Goal: Check status: Check status

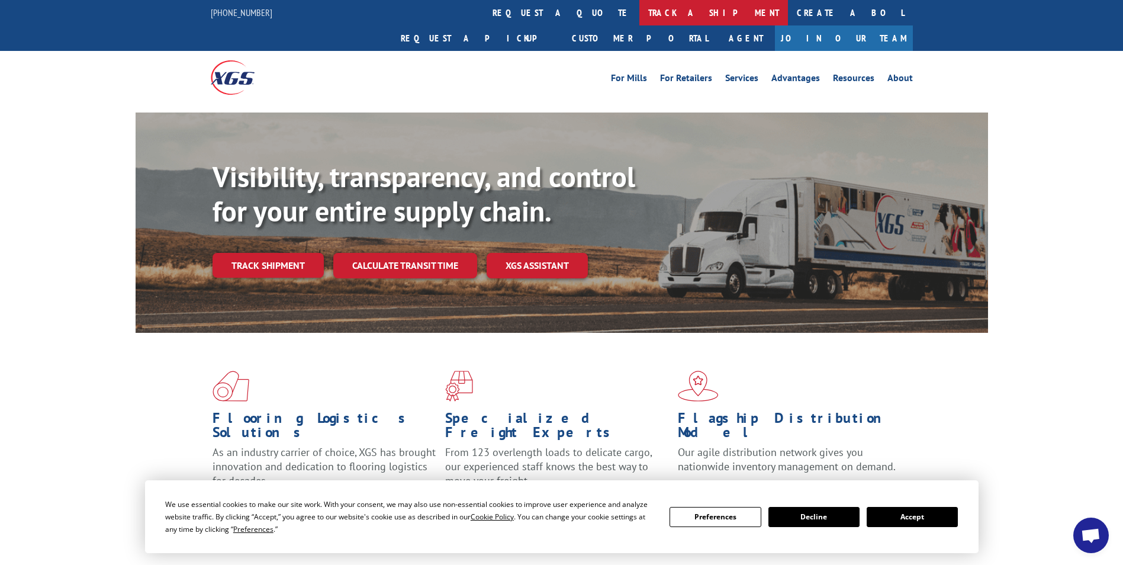
click at [639, 9] on link "track a shipment" at bounding box center [713, 12] width 149 height 25
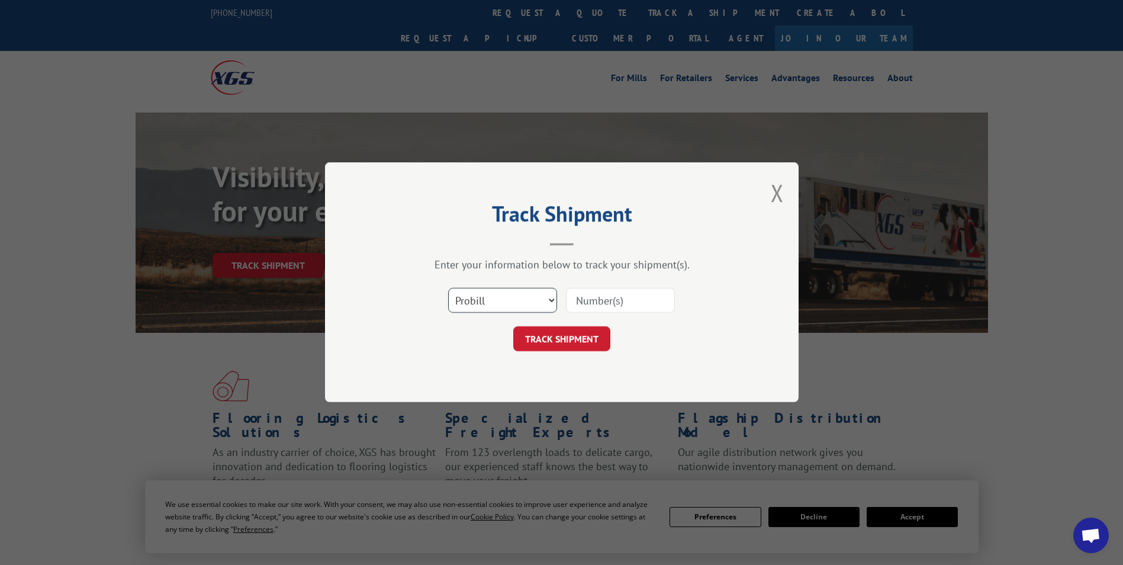
click at [517, 297] on select "Select category... Probill BOL PO" at bounding box center [502, 300] width 109 height 25
click at [448, 288] on select "Select category... Probill BOL PO" at bounding box center [502, 300] width 109 height 25
click at [533, 297] on select "Select category... Probill BOL PO" at bounding box center [502, 300] width 109 height 25
select select "probill"
click at [448, 288] on select "Select category... Probill BOL PO" at bounding box center [502, 300] width 109 height 25
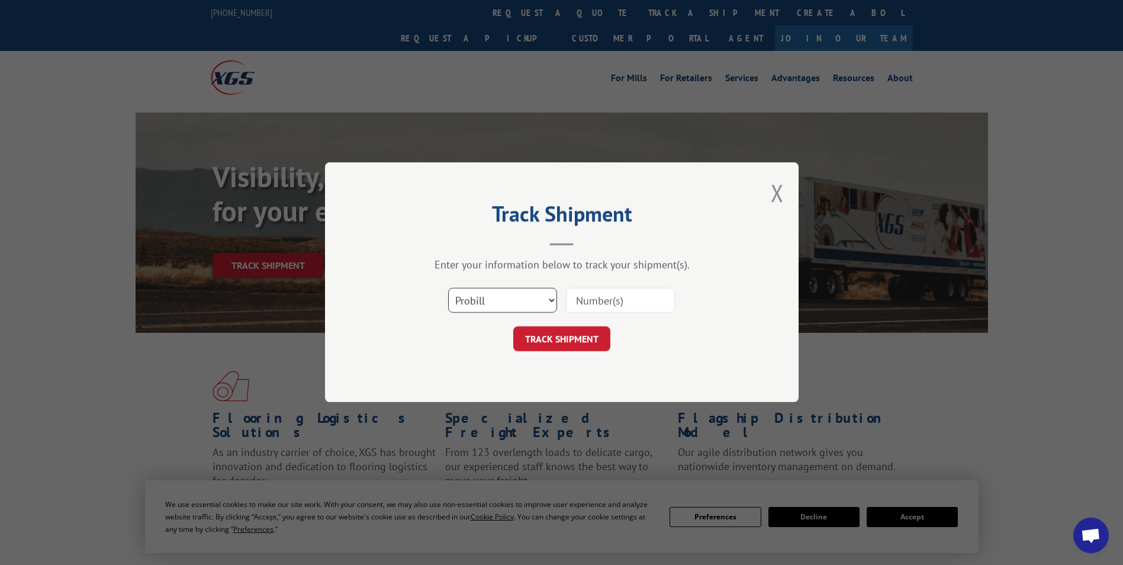
click at [520, 305] on select "Select category... Probill BOL PO" at bounding box center [502, 300] width 109 height 25
drag, startPoint x: 520, startPoint y: 305, endPoint x: 558, endPoint y: 297, distance: 38.8
click at [520, 305] on select "Select category... Probill BOL PO" at bounding box center [502, 300] width 109 height 25
click at [600, 304] on input at bounding box center [620, 300] width 109 height 25
click at [580, 301] on input at bounding box center [620, 300] width 109 height 25
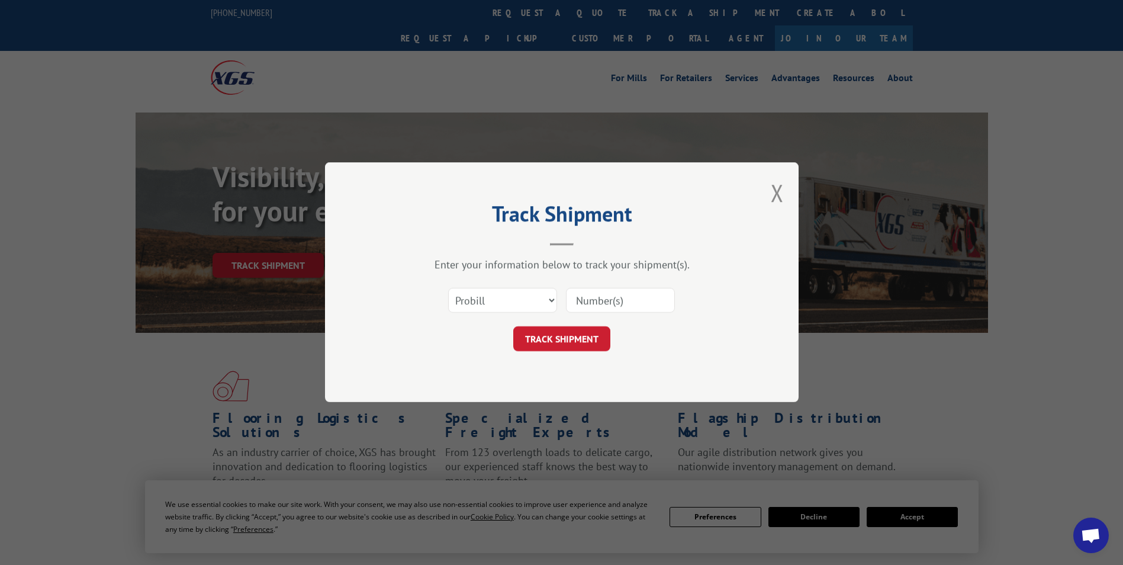
paste input "2852359"
type input "2852359"
click at [578, 339] on button "TRACK SHIPMENT" at bounding box center [561, 339] width 97 height 25
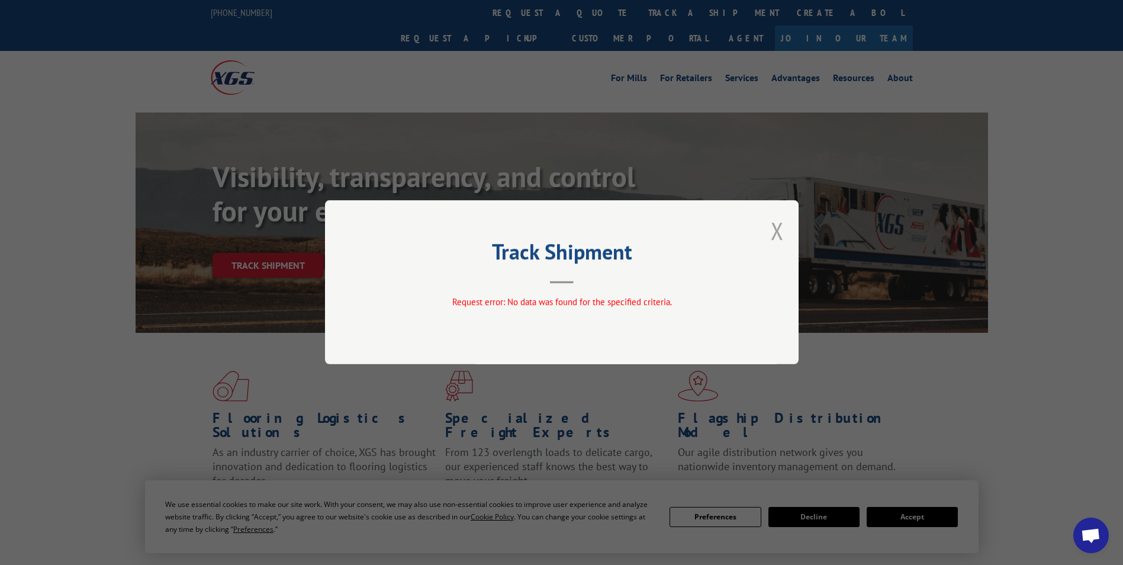
click at [783, 230] on button "Close modal" at bounding box center [777, 230] width 13 height 31
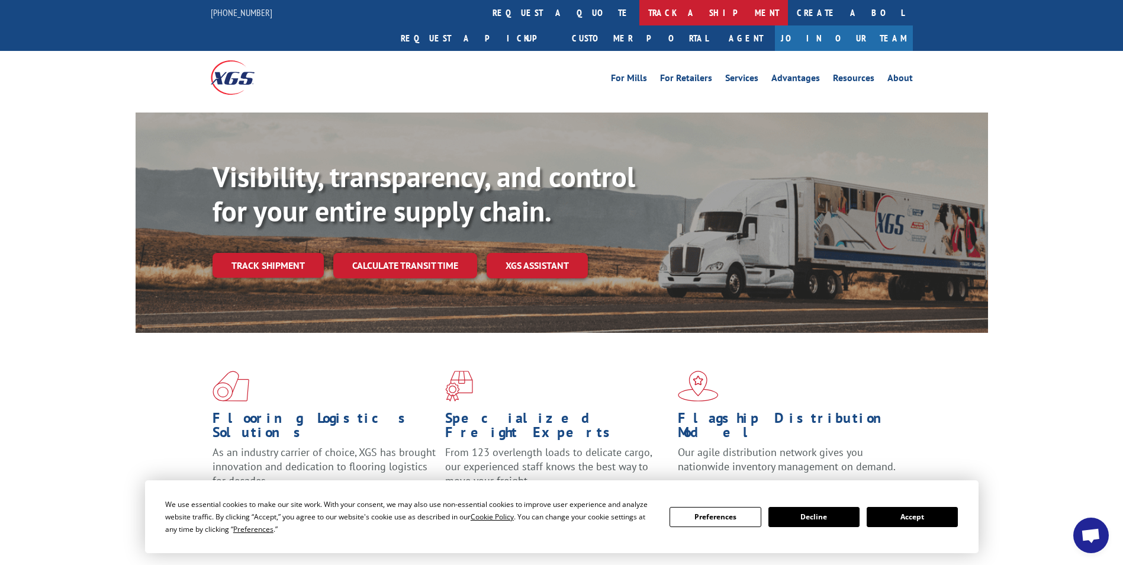
click at [639, 11] on link "track a shipment" at bounding box center [713, 12] width 149 height 25
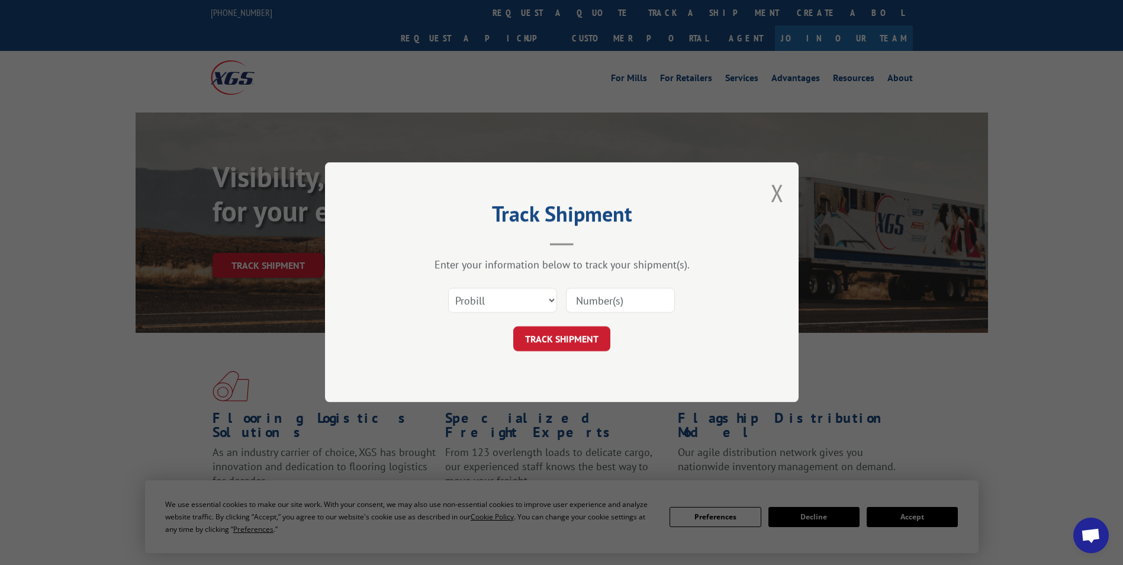
click at [530, 315] on div "Select category... Probill BOL PO" at bounding box center [561, 300] width 355 height 39
click at [537, 302] on select "Select category... Probill BOL PO" at bounding box center [502, 300] width 109 height 25
select select "bol"
click at [448, 288] on select "Select category... Probill BOL PO" at bounding box center [502, 300] width 109 height 25
click at [611, 297] on input at bounding box center [620, 300] width 109 height 25
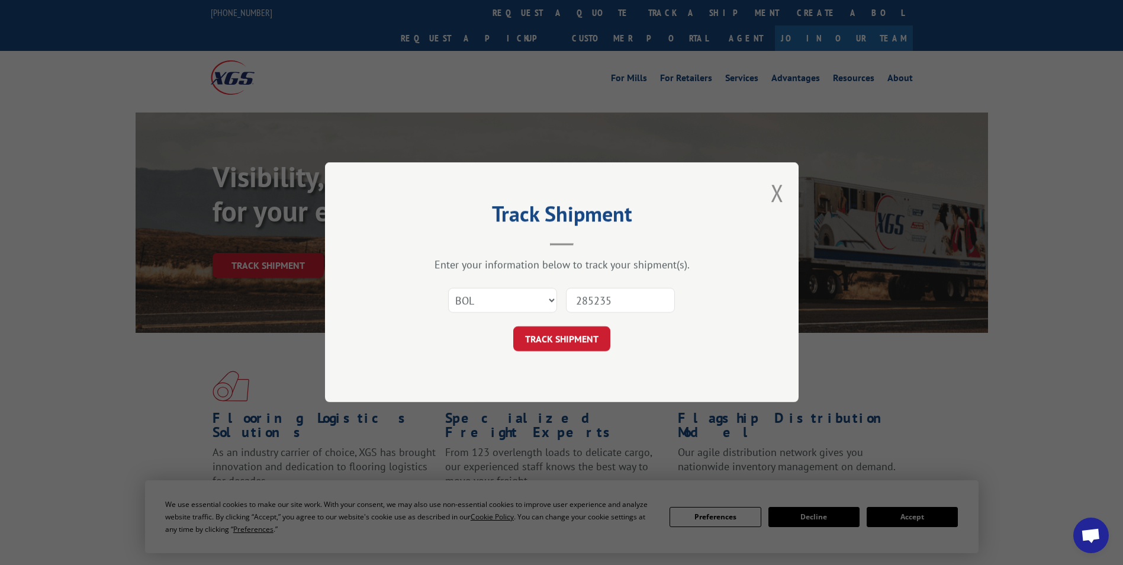
type input "2852359"
click button "TRACK SHIPMENT" at bounding box center [561, 339] width 97 height 25
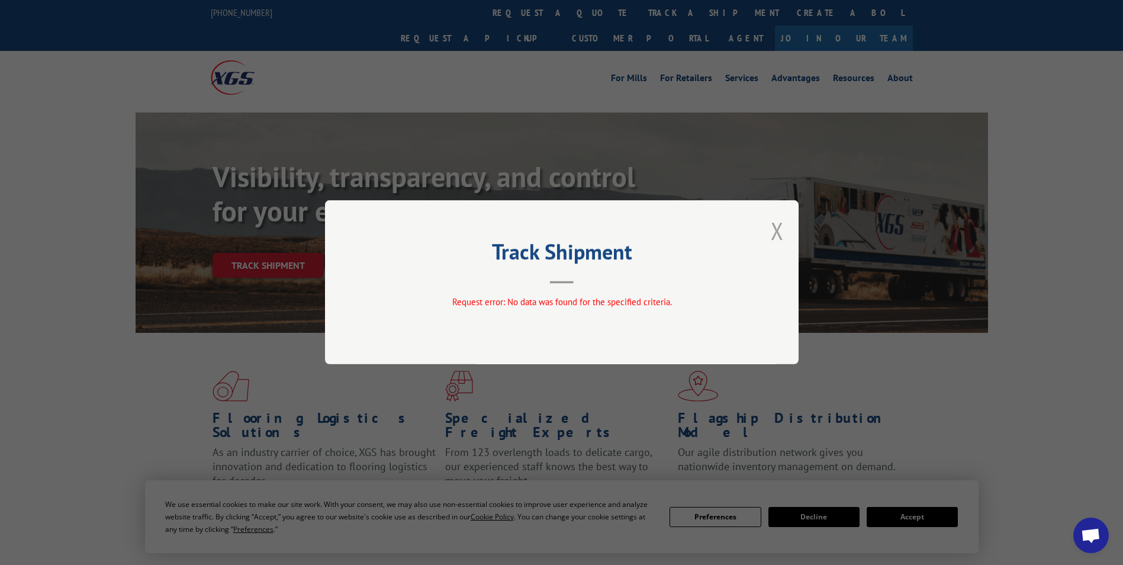
click at [777, 234] on button "Close modal" at bounding box center [777, 230] width 13 height 31
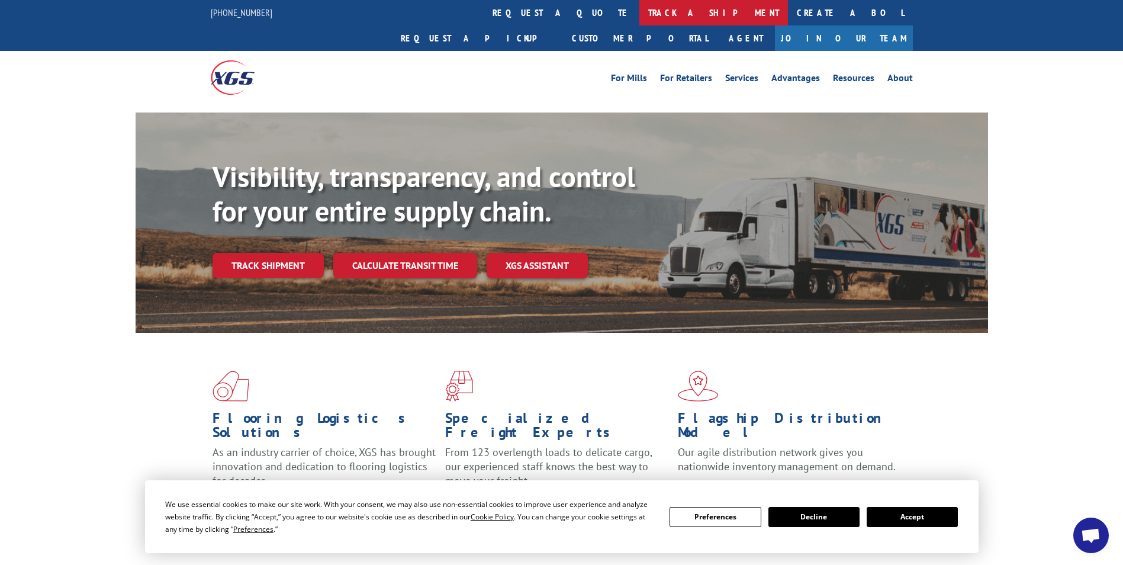
click at [639, 9] on link "track a shipment" at bounding box center [713, 12] width 149 height 25
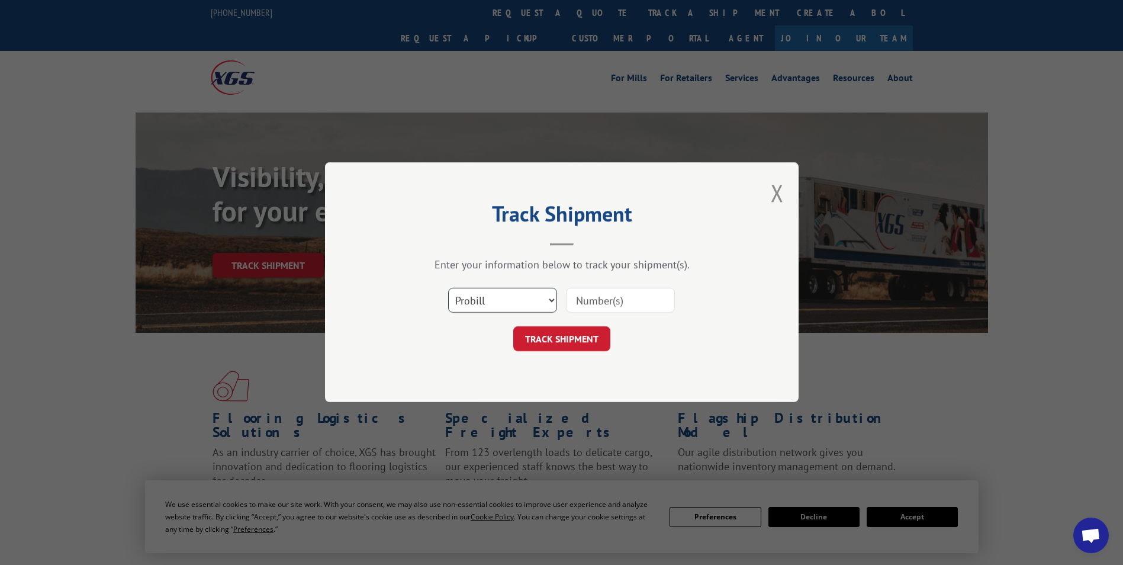
click at [551, 300] on select "Select category... Probill BOL PO" at bounding box center [502, 300] width 109 height 25
click at [604, 300] on input at bounding box center [620, 300] width 109 height 25
type input "2852359"
click at [565, 337] on button "TRACK SHIPMENT" at bounding box center [561, 339] width 97 height 25
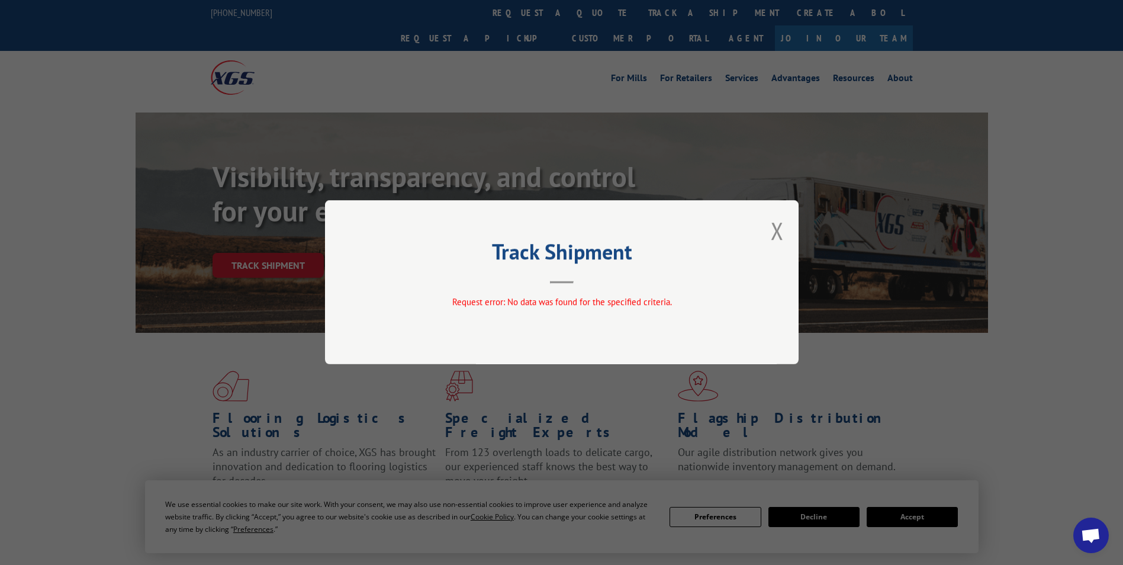
click at [767, 229] on div "Track Shipment Request error: No data was found for the specified criteria." at bounding box center [562, 282] width 474 height 164
click at [775, 233] on button "Close modal" at bounding box center [777, 230] width 13 height 31
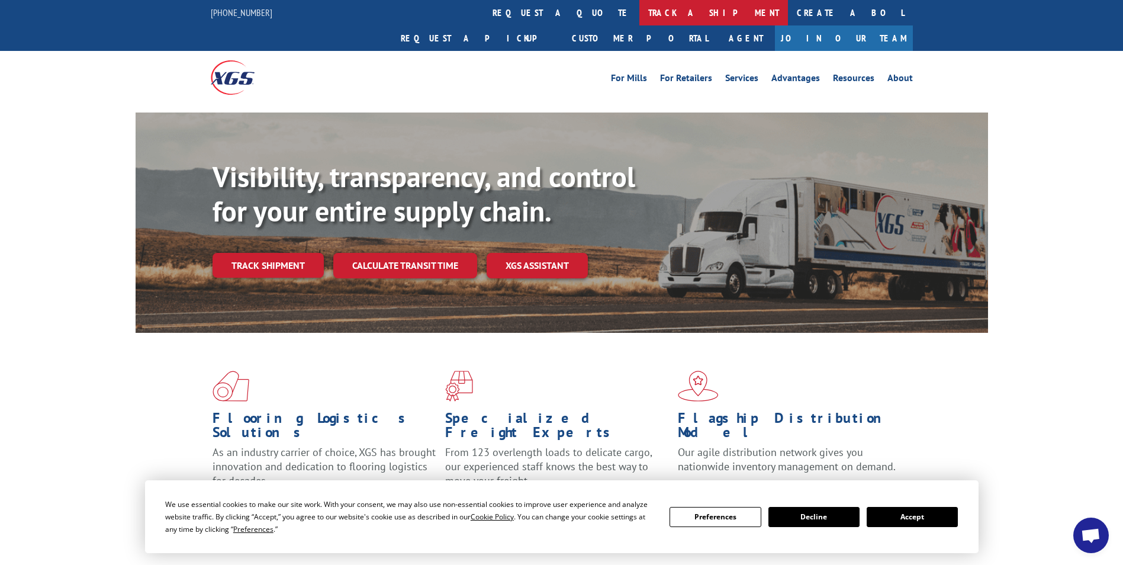
click at [639, 16] on link "track a shipment" at bounding box center [713, 12] width 149 height 25
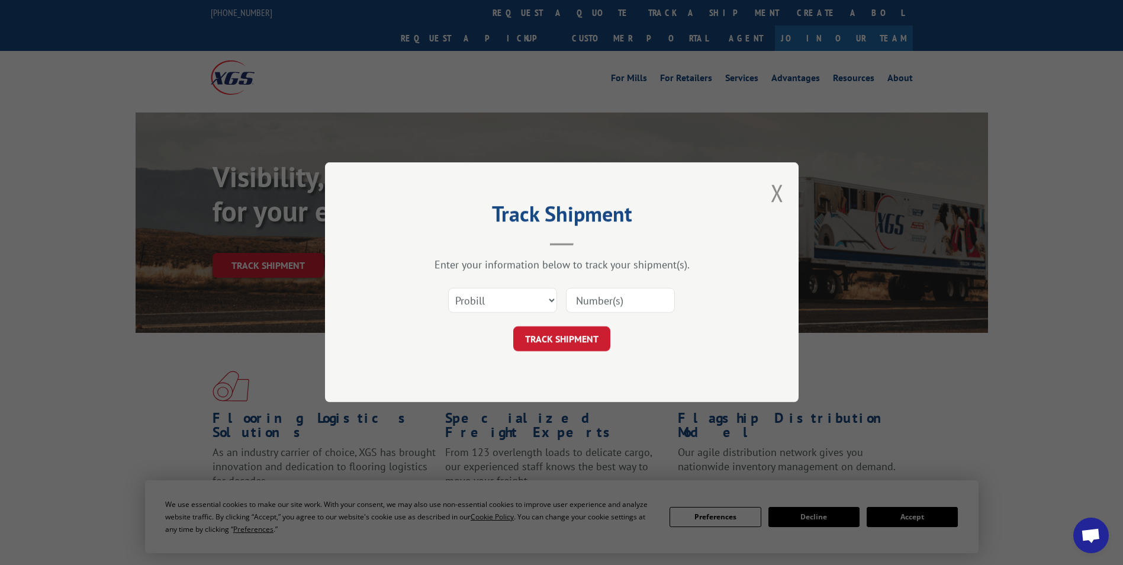
click at [529, 313] on div "Select category... Probill BOL PO" at bounding box center [503, 300] width 108 height 27
click at [532, 301] on select "Select category... Probill BOL PO" at bounding box center [502, 300] width 109 height 25
select select "bol"
click at [448, 288] on select "Select category... Probill BOL PO" at bounding box center [502, 300] width 109 height 25
click at [594, 299] on input at bounding box center [620, 300] width 109 height 25
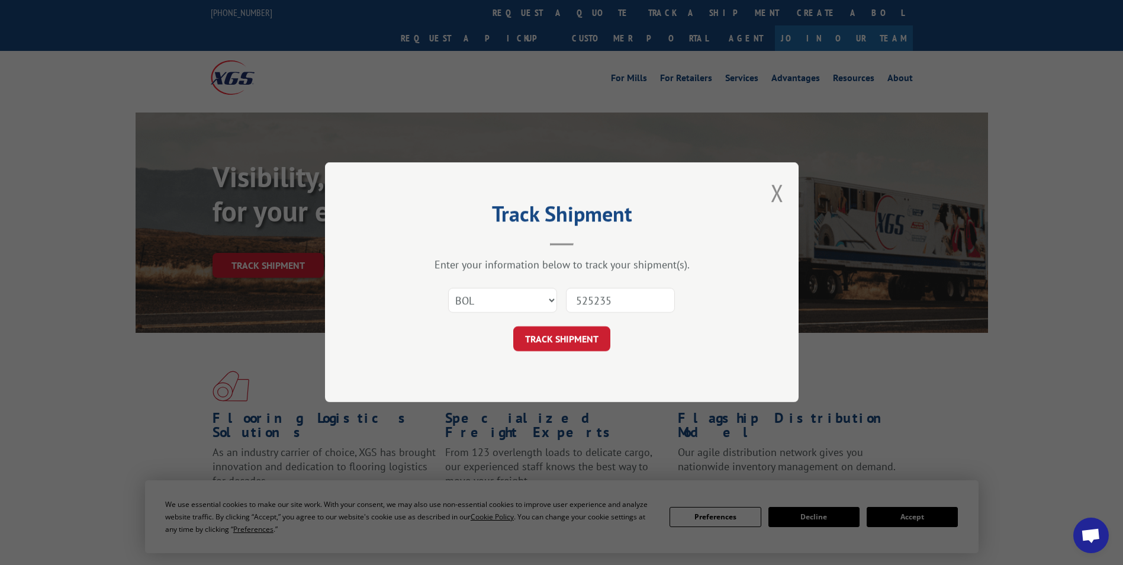
type input "5252359"
click button "TRACK SHIPMENT" at bounding box center [561, 339] width 97 height 25
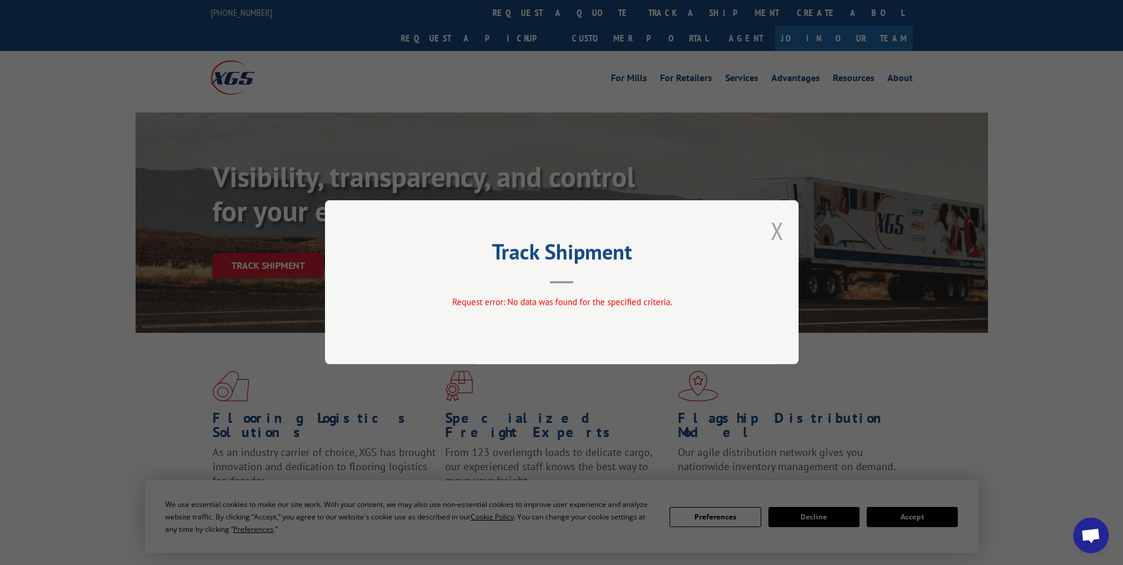
click at [774, 229] on button "Close modal" at bounding box center [777, 230] width 13 height 31
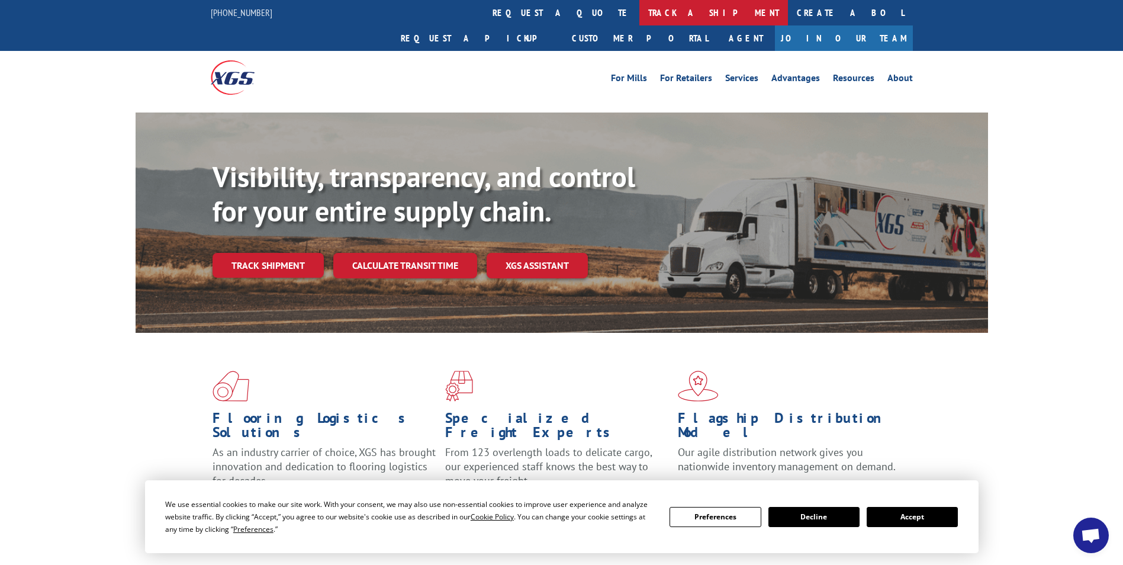
click at [639, 17] on link "track a shipment" at bounding box center [713, 12] width 149 height 25
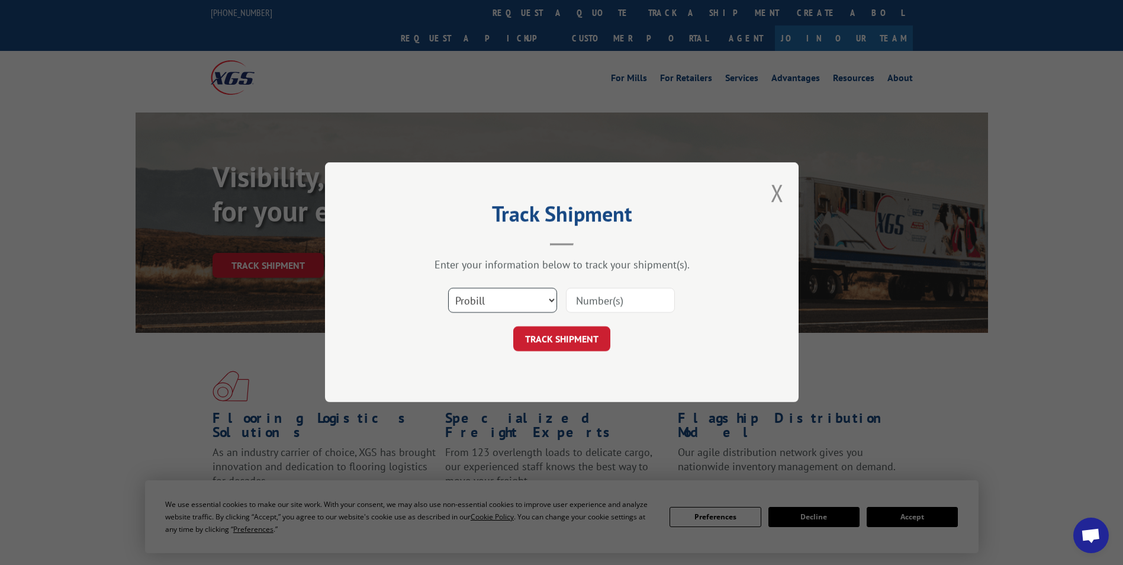
click at [499, 300] on select "Select category... Probill BOL PO" at bounding box center [502, 300] width 109 height 25
select select "po"
click at [448, 288] on select "Select category... Probill BOL PO" at bounding box center [502, 300] width 109 height 25
click at [603, 302] on input at bounding box center [620, 300] width 109 height 25
type input "5"
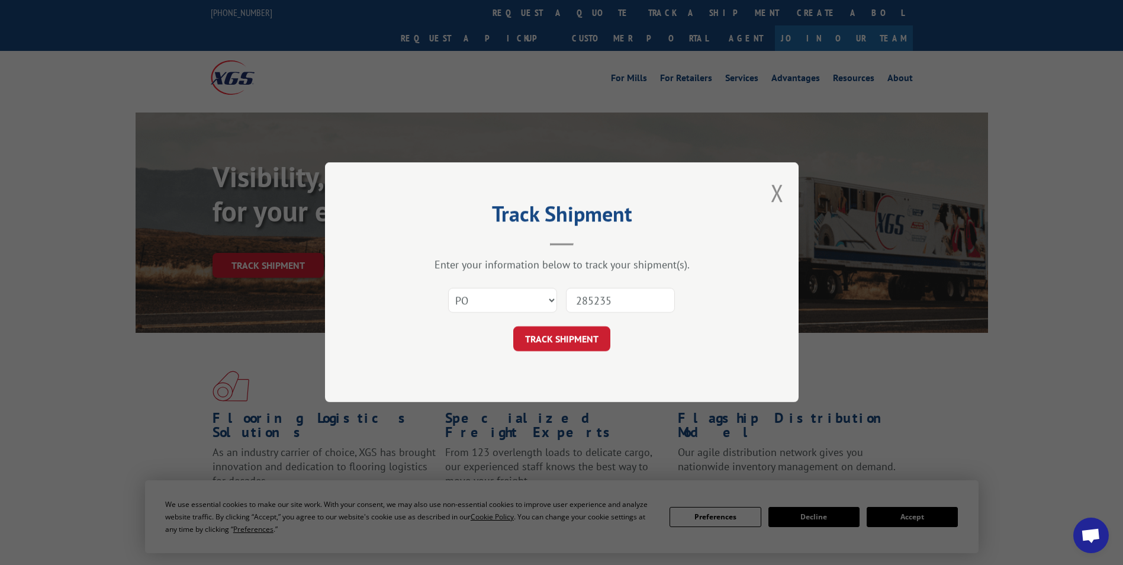
type input "2852359"
click button "TRACK SHIPMENT" at bounding box center [561, 339] width 97 height 25
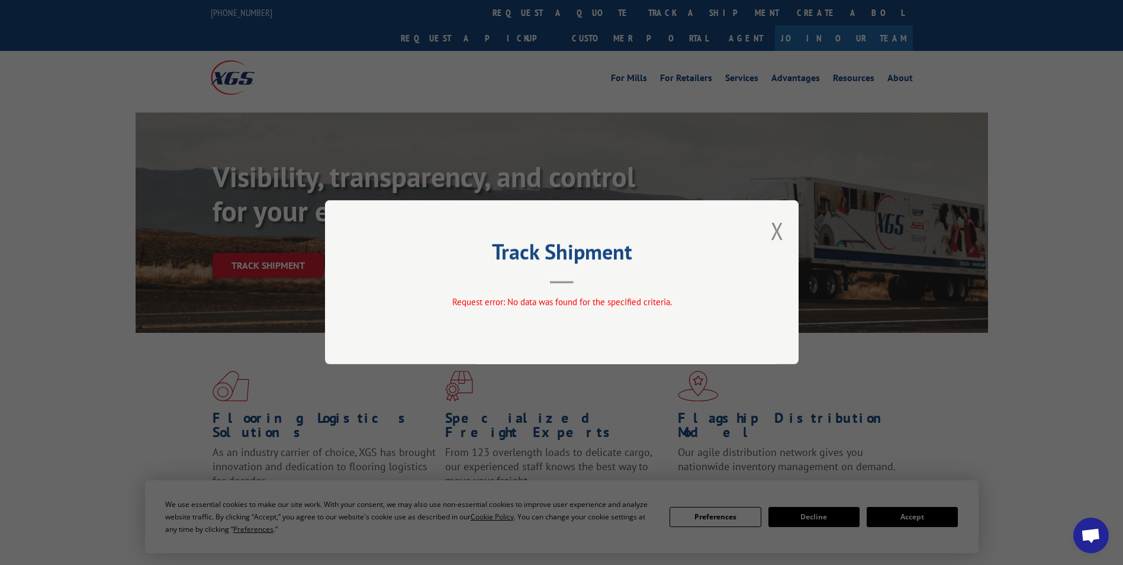
click at [785, 228] on div "Track Shipment Request error: No data was found for the specified criteria." at bounding box center [562, 282] width 474 height 164
click at [781, 229] on button "Close modal" at bounding box center [777, 230] width 13 height 31
